Goal: Information Seeking & Learning: Check status

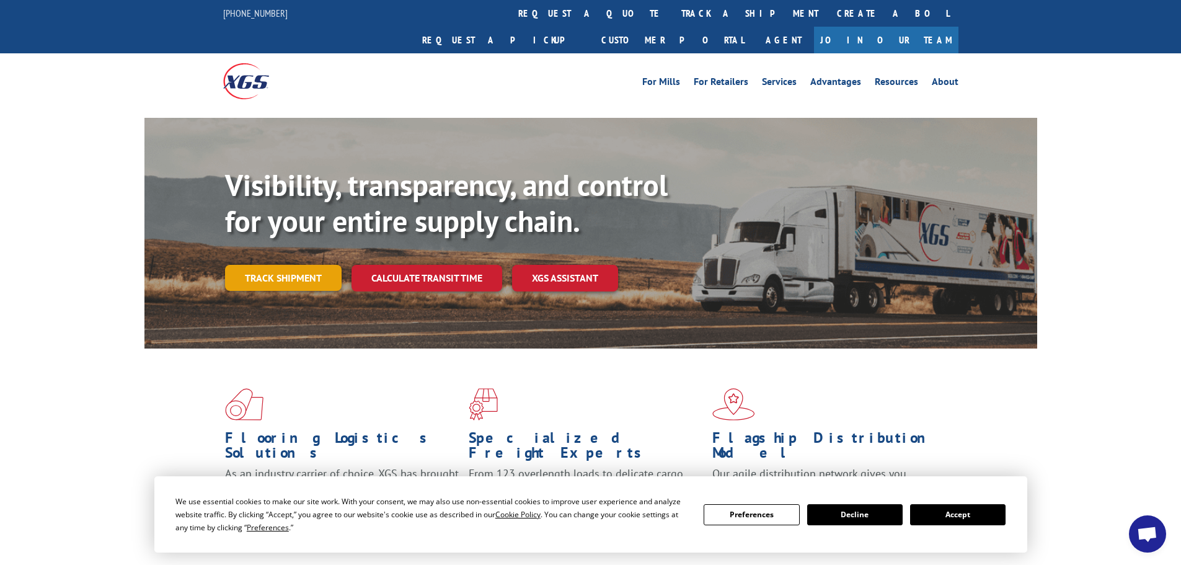
click at [313, 265] on link "Track shipment" at bounding box center [283, 278] width 117 height 26
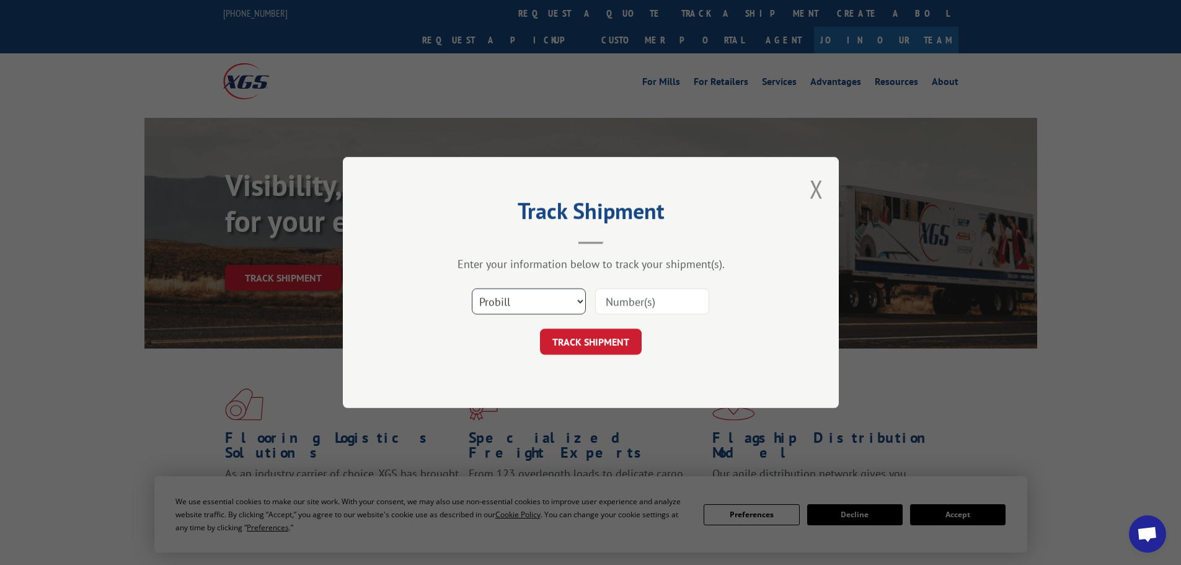
click at [503, 295] on select "Select category... Probill BOL PO" at bounding box center [529, 301] width 114 height 26
select select "po"
click at [472, 288] on select "Select category... Probill BOL PO" at bounding box center [529, 301] width 114 height 26
click at [629, 303] on input at bounding box center [652, 301] width 114 height 26
paste input "02505311"
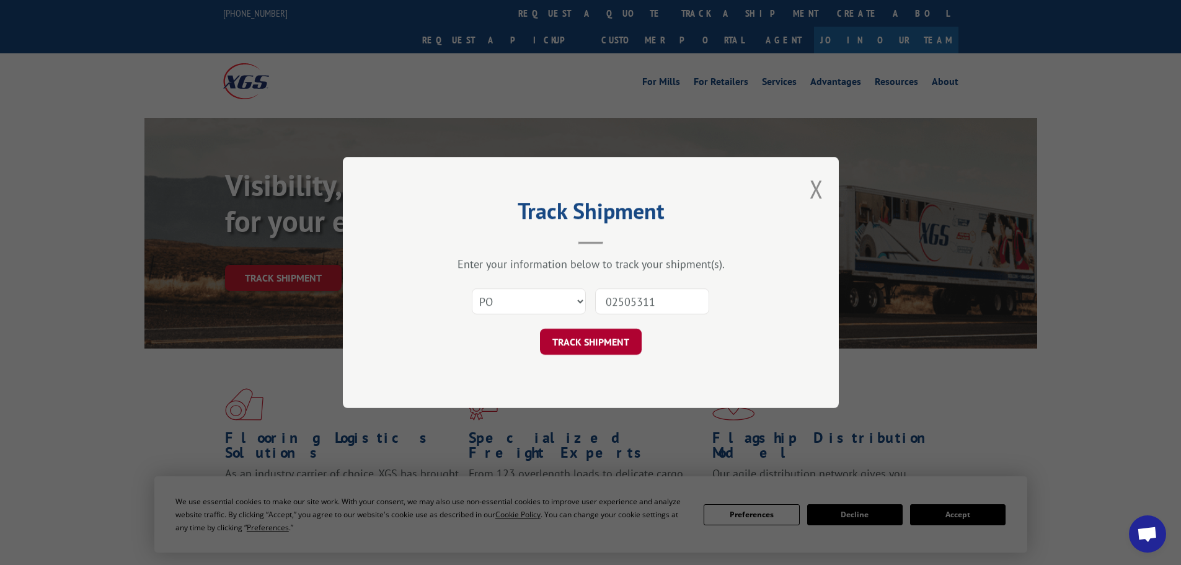
type input "02505311"
click at [583, 334] on button "TRACK SHIPMENT" at bounding box center [591, 342] width 102 height 26
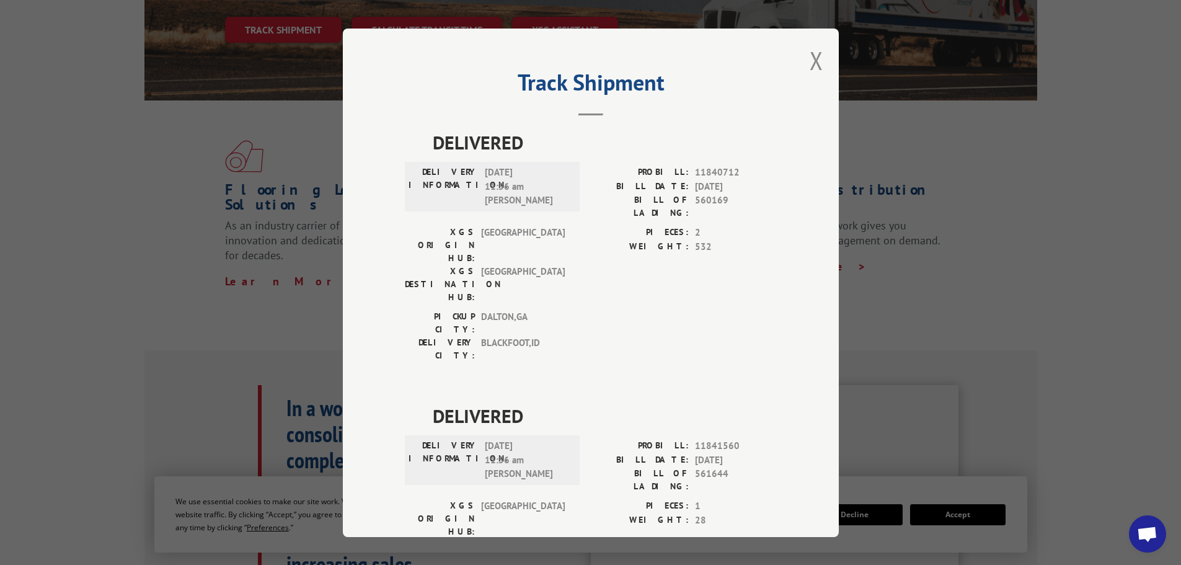
click at [822, 63] on div "Track Shipment DELIVERED DELIVERY INFORMATION: [DATE] 11:56 am [PERSON_NAME] PR…" at bounding box center [591, 283] width 496 height 508
click at [815, 61] on button "Close modal" at bounding box center [817, 60] width 14 height 33
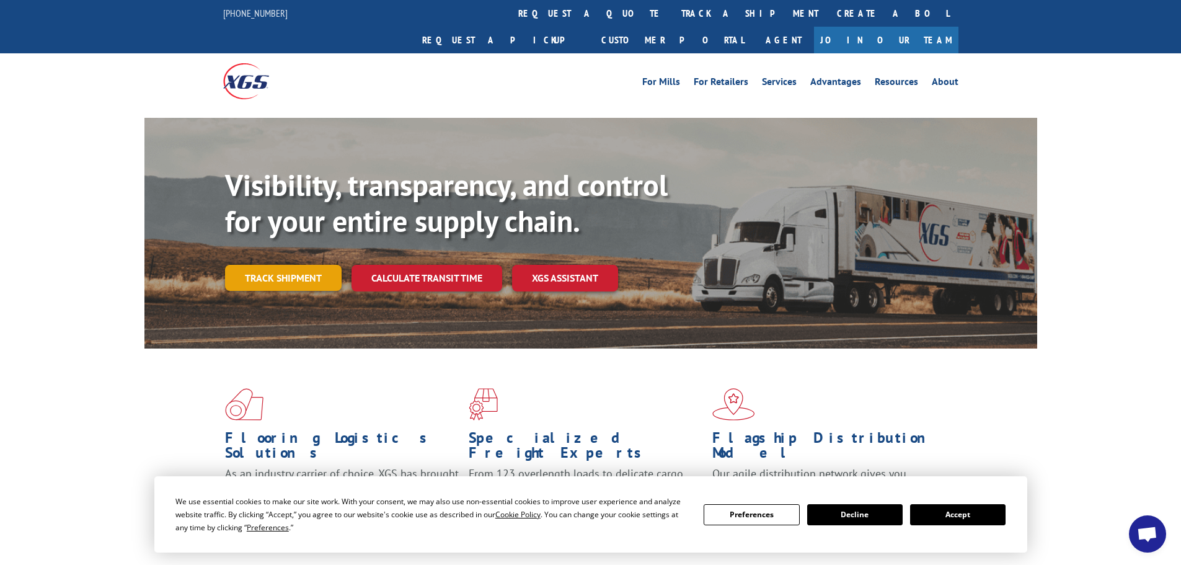
click at [318, 265] on link "Track shipment" at bounding box center [283, 278] width 117 height 26
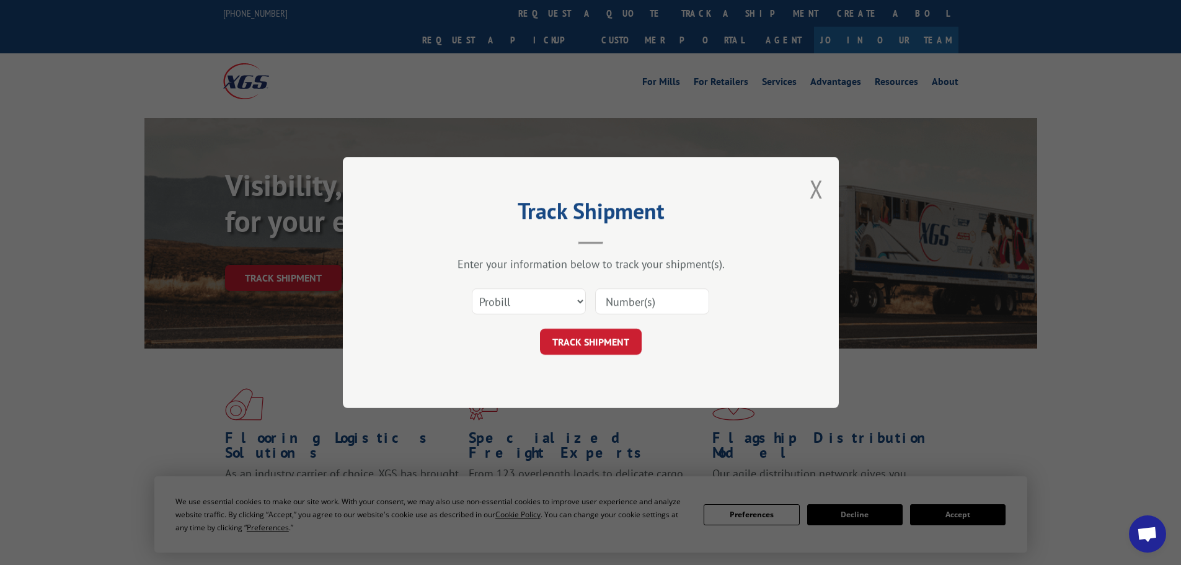
click at [505, 287] on div "Select category... Probill BOL PO" at bounding box center [528, 301] width 113 height 29
click at [516, 305] on select "Select category... Probill BOL PO" at bounding box center [529, 301] width 114 height 26
select select "po"
click at [472, 288] on select "Select category... Probill BOL PO" at bounding box center [529, 301] width 114 height 26
click at [666, 297] on input at bounding box center [652, 301] width 114 height 26
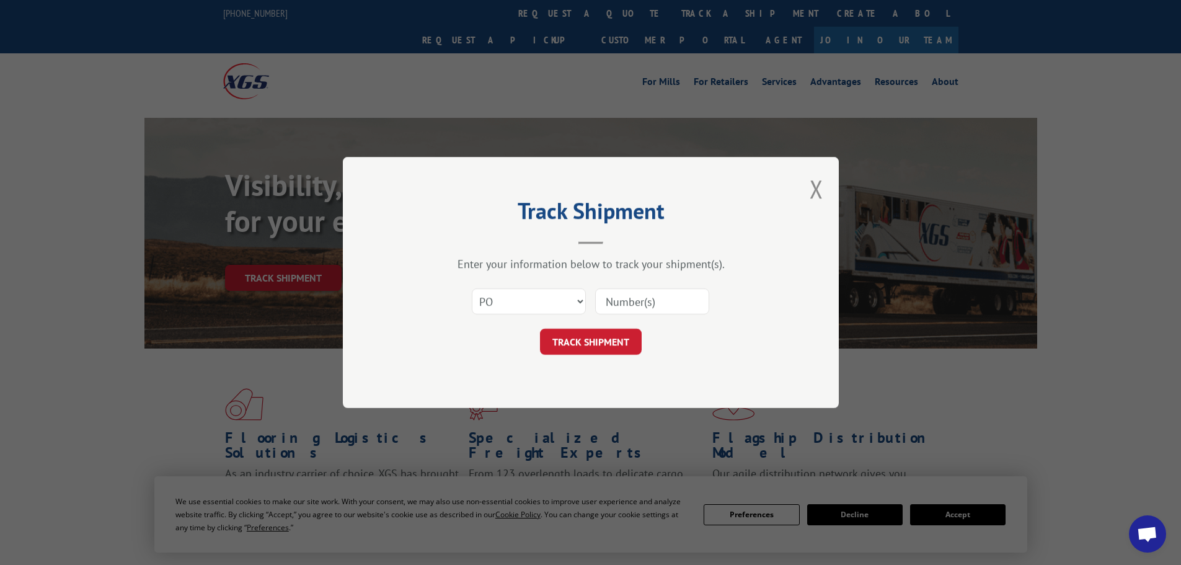
paste input "02505311"
type input "02505311"
click at [614, 347] on button "TRACK SHIPMENT" at bounding box center [591, 342] width 102 height 26
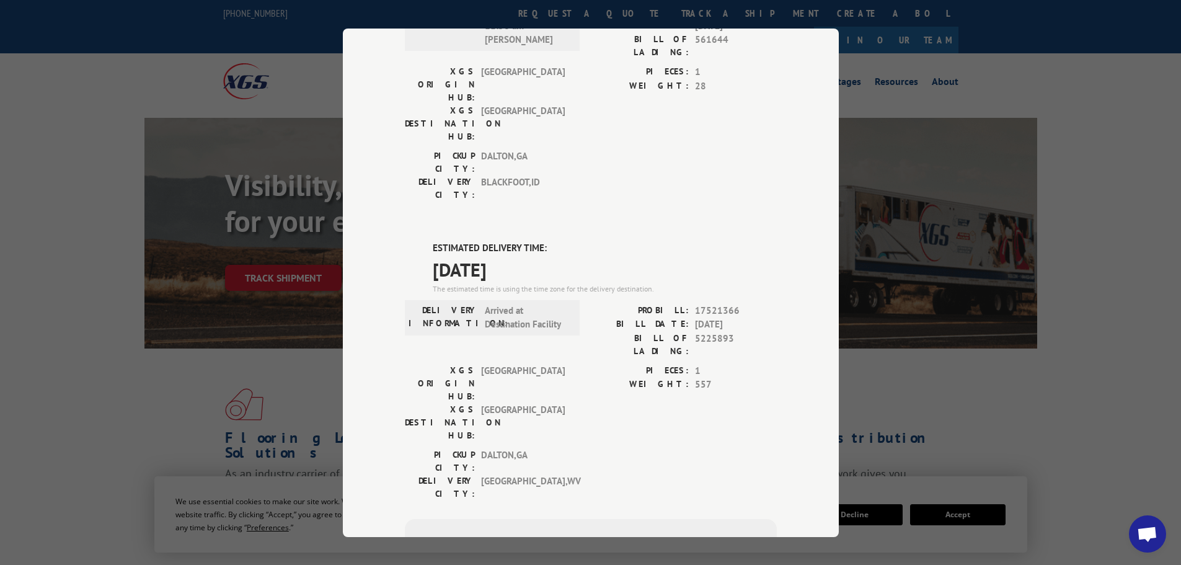
scroll to position [455, 0]
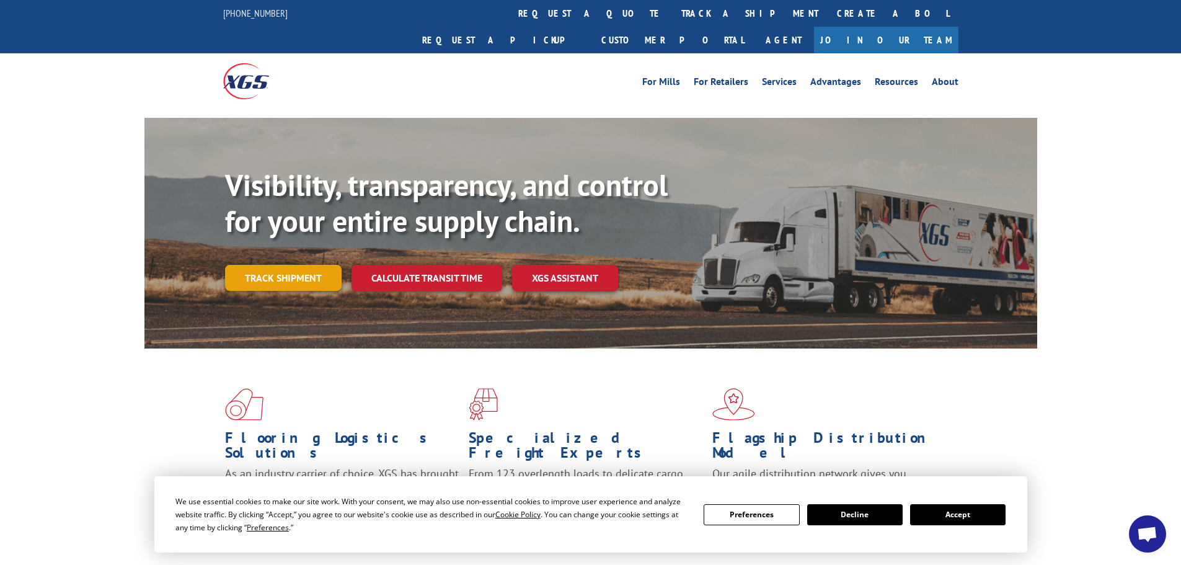
click at [260, 265] on link "Track shipment" at bounding box center [283, 278] width 117 height 26
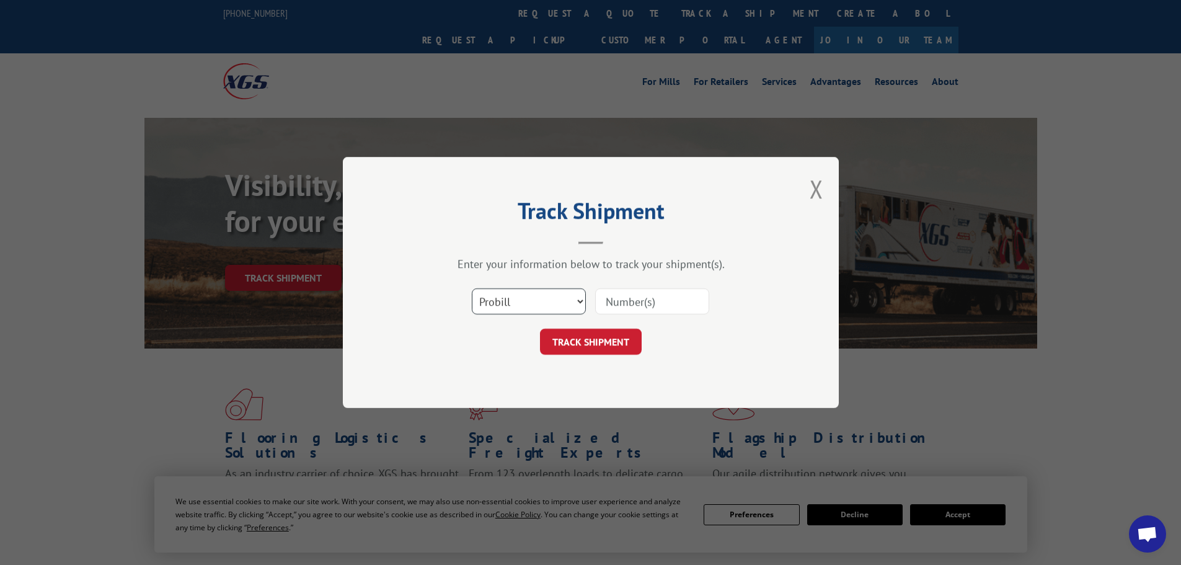
click at [482, 299] on select "Select category... Probill BOL PO" at bounding box center [529, 301] width 114 height 26
select select "po"
click at [472, 288] on select "Select category... Probill BOL PO" at bounding box center [529, 301] width 114 height 26
click at [627, 298] on input at bounding box center [652, 301] width 114 height 26
paste input "02505261"
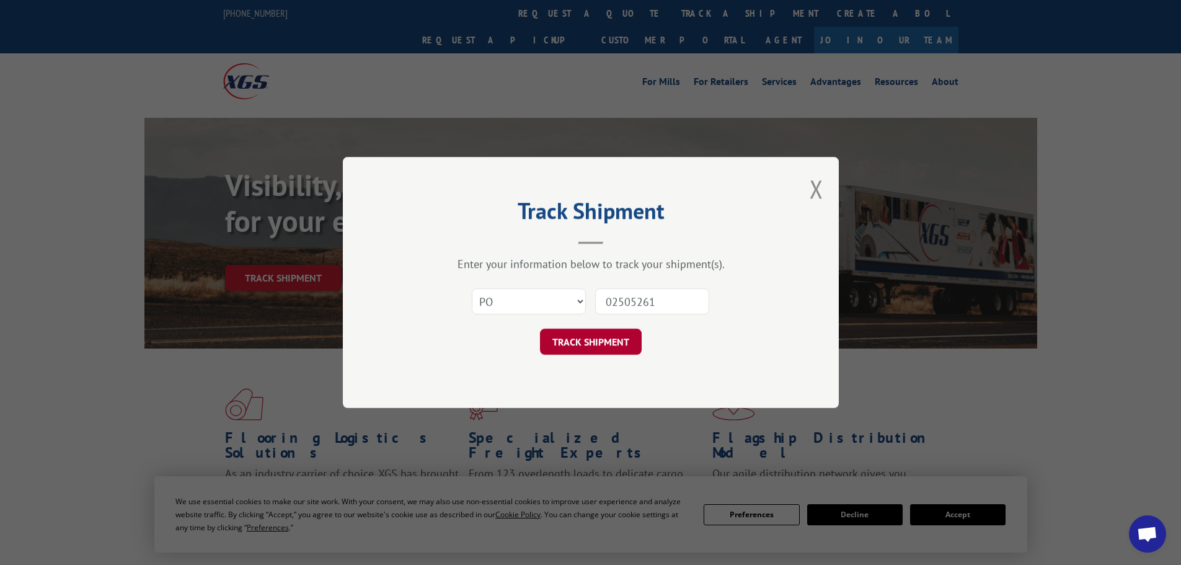
type input "02505261"
click at [572, 332] on button "TRACK SHIPMENT" at bounding box center [591, 342] width 102 height 26
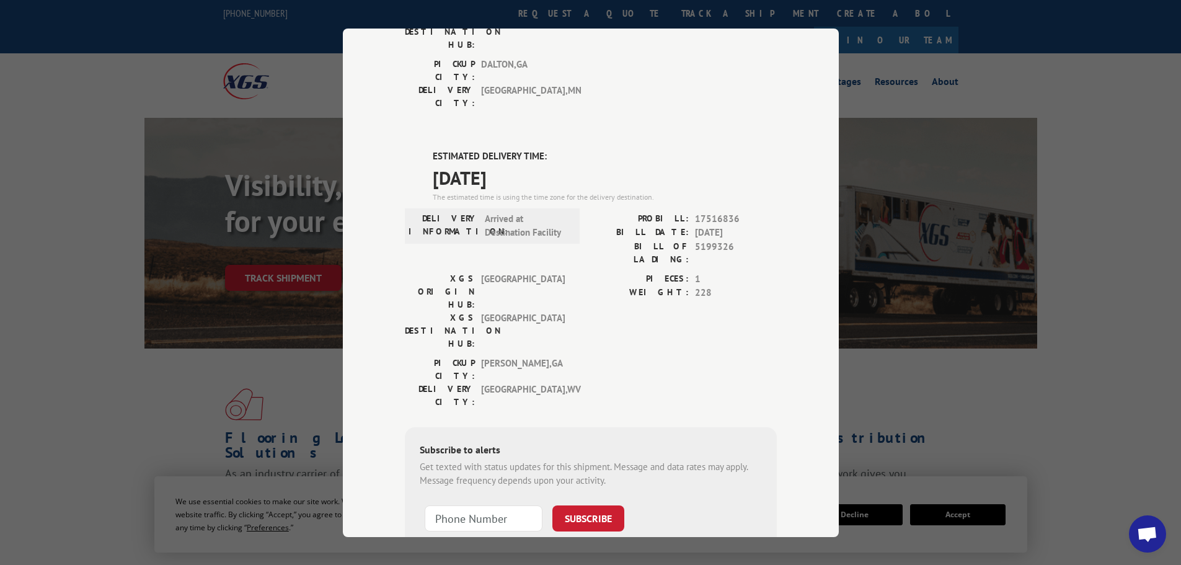
scroll to position [66, 0]
